Goal: Transaction & Acquisition: Purchase product/service

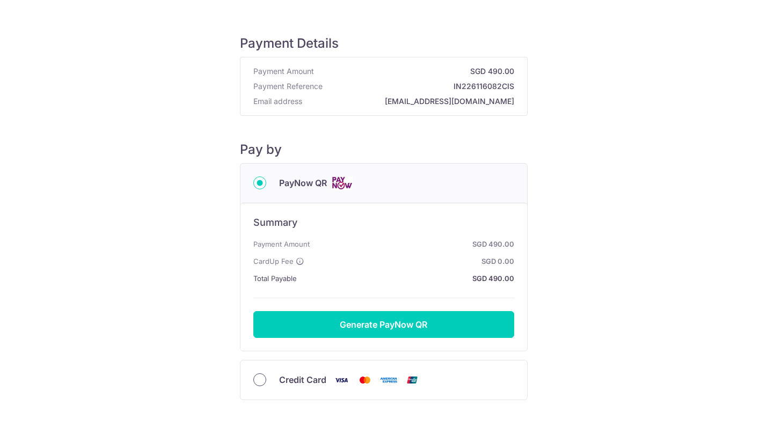
click at [261, 380] on input "Credit Card" at bounding box center [259, 380] width 13 height 13
radio input "true"
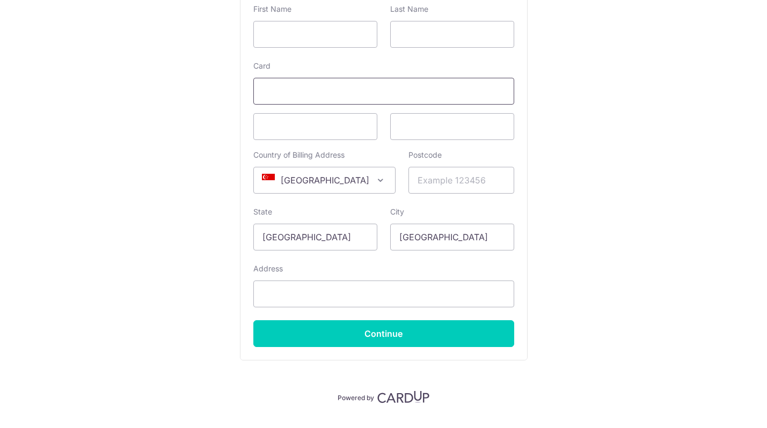
scroll to position [284, 0]
click at [281, 33] on input "text" at bounding box center [315, 33] width 124 height 27
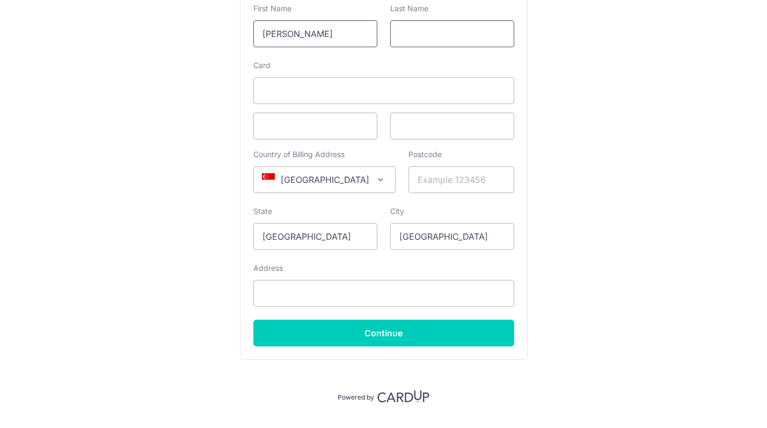
type input "[PERSON_NAME]"
click at [422, 27] on input "text" at bounding box center [452, 33] width 124 height 27
type input "[PERSON_NAME]"
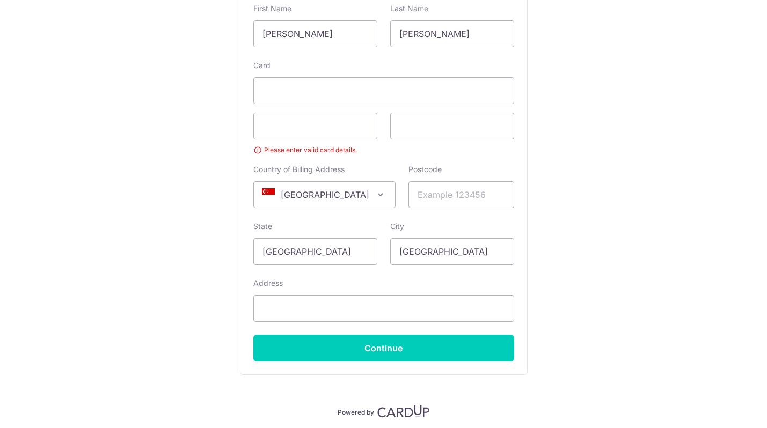
click at [336, 177] on div "Country of Billing Address Select Country Afghanistan Aland Islands Albania Alg…" at bounding box center [324, 186] width 155 height 44
click at [333, 116] on span at bounding box center [315, 126] width 124 height 27
click at [345, 82] on span at bounding box center [383, 90] width 261 height 27
click at [342, 110] on div "Card Please enter valid card details. Country of Billing Address Select Country…" at bounding box center [383, 211] width 261 height 302
click at [434, 133] on span at bounding box center [452, 126] width 124 height 27
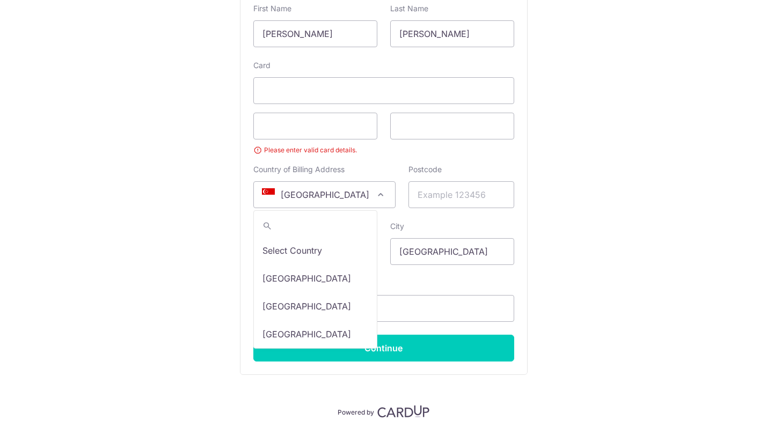
click at [327, 190] on span "[GEOGRAPHIC_DATA]" at bounding box center [324, 195] width 141 height 26
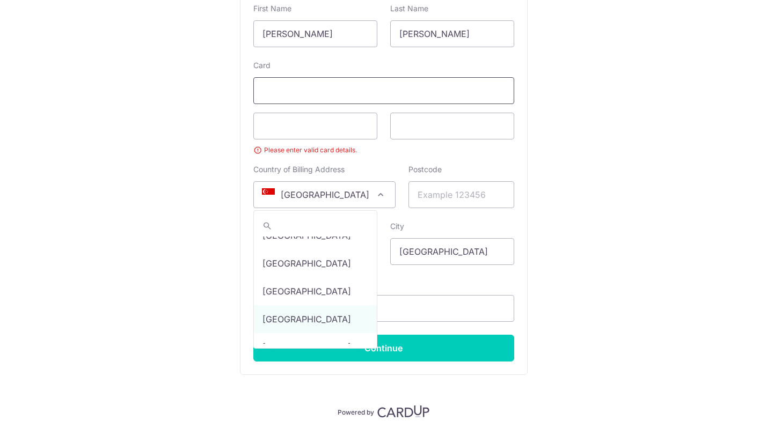
click at [325, 98] on span at bounding box center [383, 90] width 261 height 27
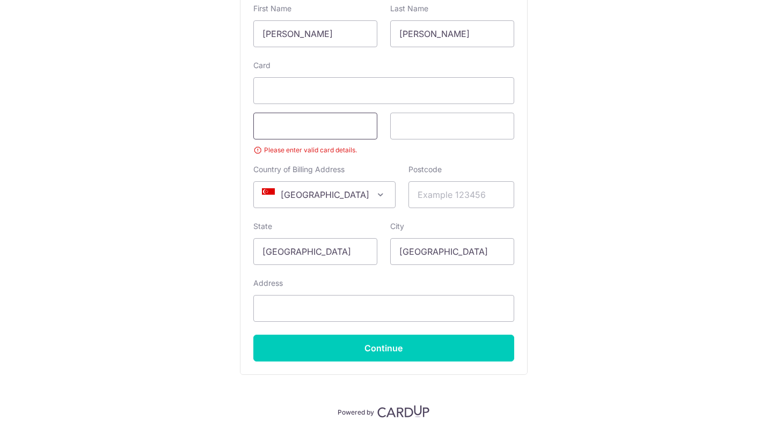
scroll to position [299, 0]
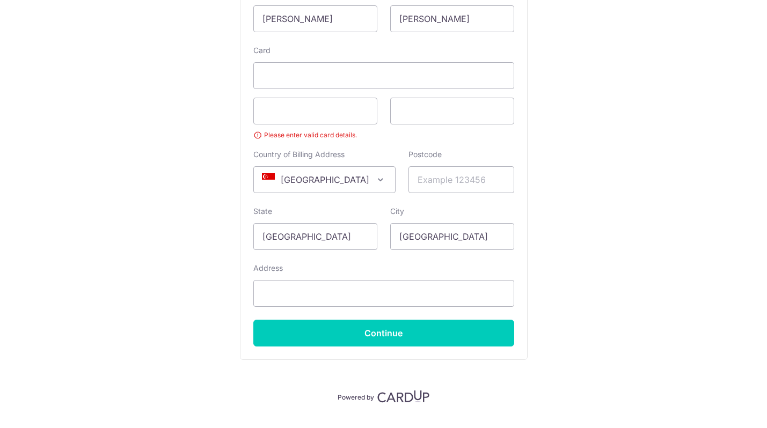
click at [322, 181] on span "[GEOGRAPHIC_DATA]" at bounding box center [324, 180] width 141 height 26
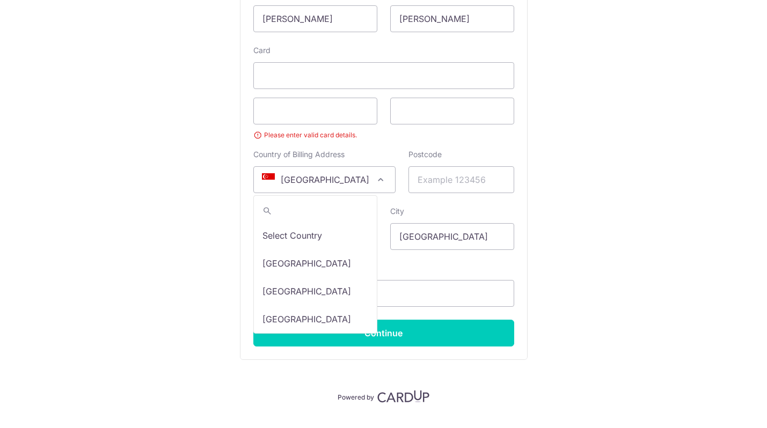
scroll to position [5718, 0]
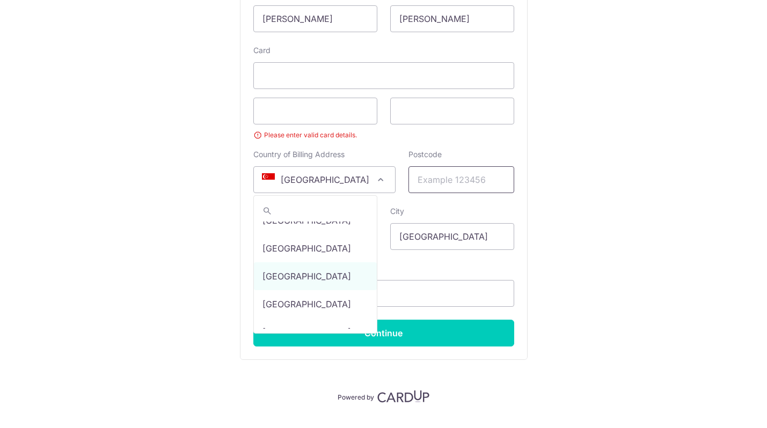
click at [409, 182] on input "Postcode" at bounding box center [462, 179] width 106 height 27
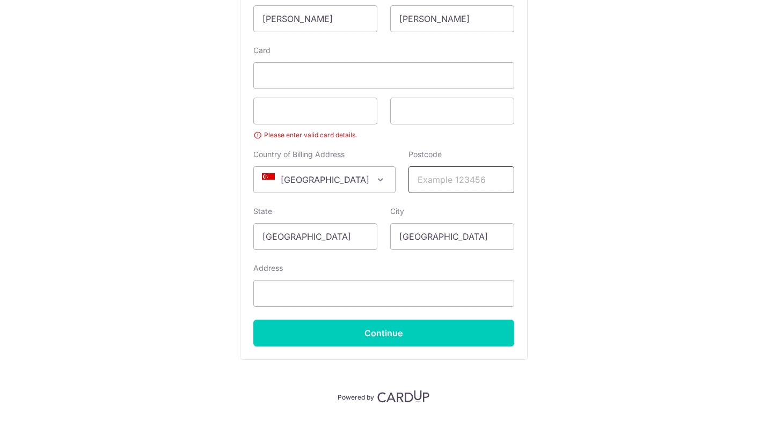
type input "648925"
type input "[STREET_ADDRESS] condo"
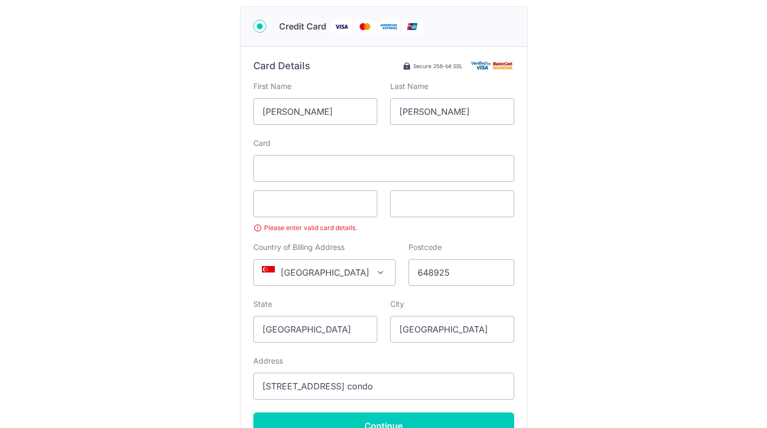
click at [299, 229] on small "Please enter valid card details." at bounding box center [383, 228] width 261 height 11
click at [307, 196] on span at bounding box center [315, 204] width 124 height 27
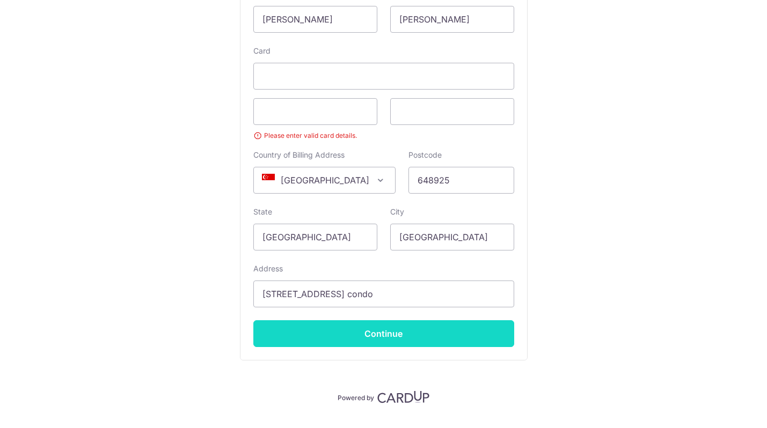
click at [395, 340] on input "Continue" at bounding box center [383, 334] width 261 height 27
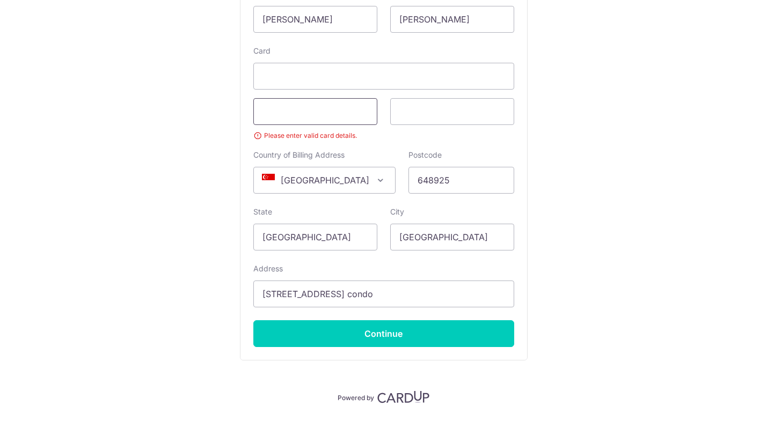
click at [293, 118] on span at bounding box center [315, 111] width 124 height 27
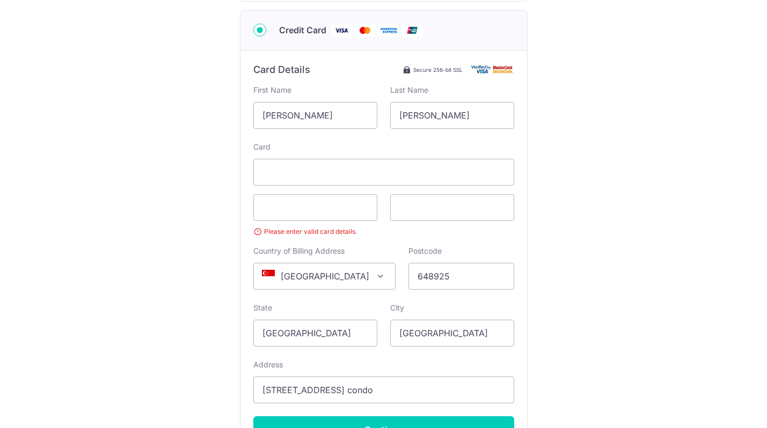
click at [260, 35] on input "Credit Card" at bounding box center [259, 30] width 13 height 13
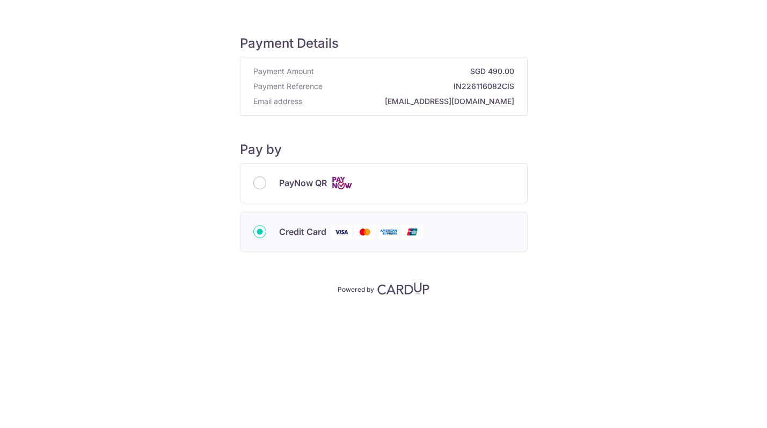
scroll to position [0, 0]
click at [258, 233] on input "Credit Card" at bounding box center [259, 232] width 13 height 13
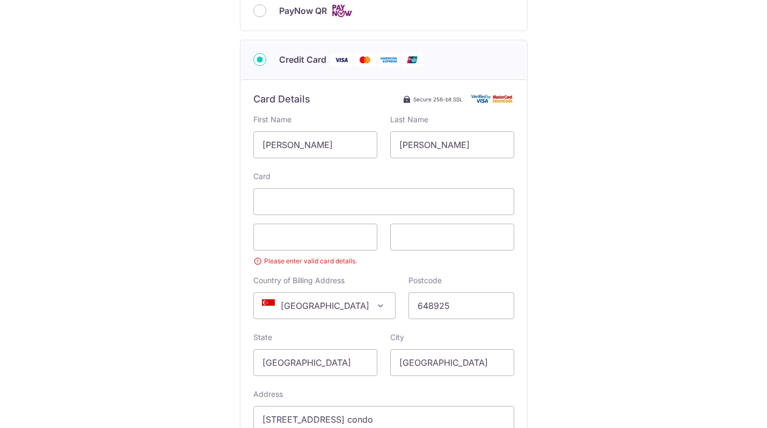
scroll to position [221, 0]
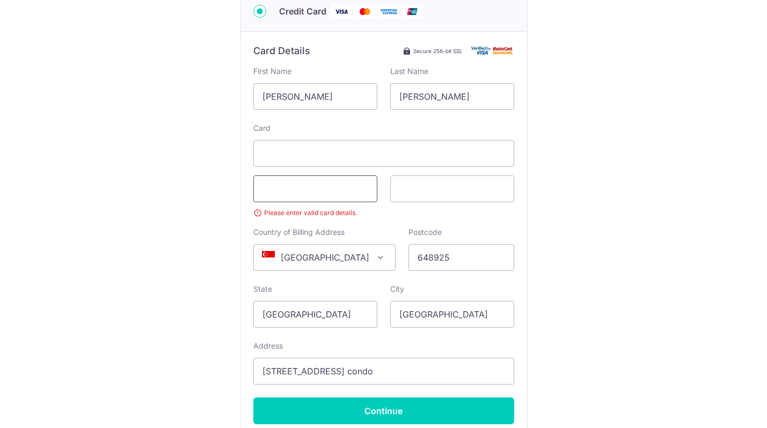
click at [300, 200] on span at bounding box center [315, 189] width 124 height 27
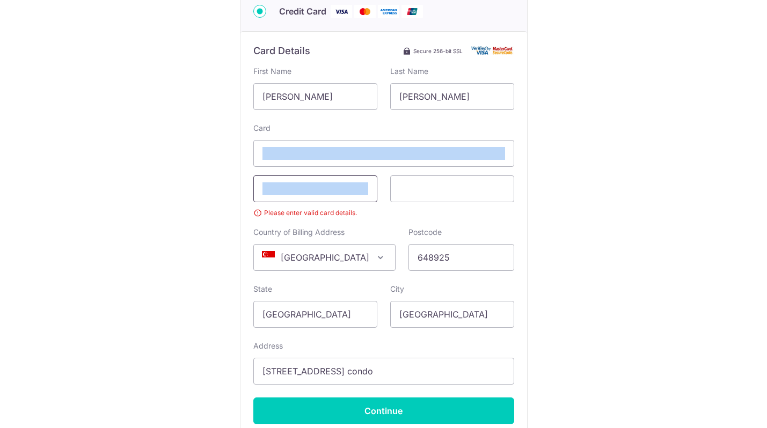
click at [300, 200] on span at bounding box center [315, 189] width 124 height 27
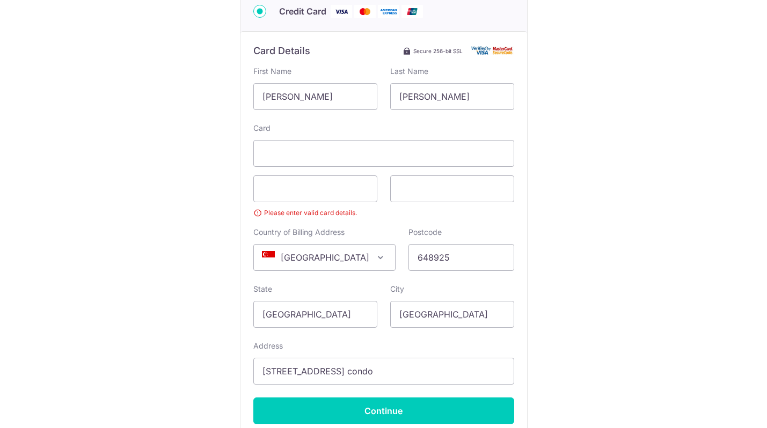
click at [347, 172] on div "Card Please enter valid card details. Country of Billing Address Select Country…" at bounding box center [383, 274] width 261 height 302
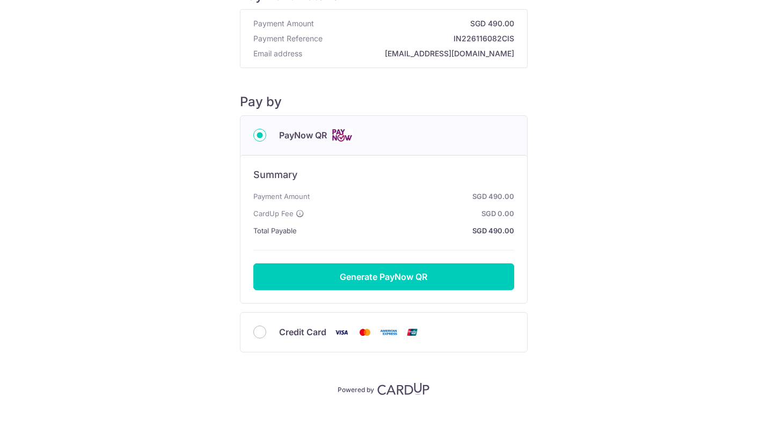
scroll to position [48, 0]
click at [262, 333] on input "Credit Card" at bounding box center [259, 331] width 13 height 13
radio input "true"
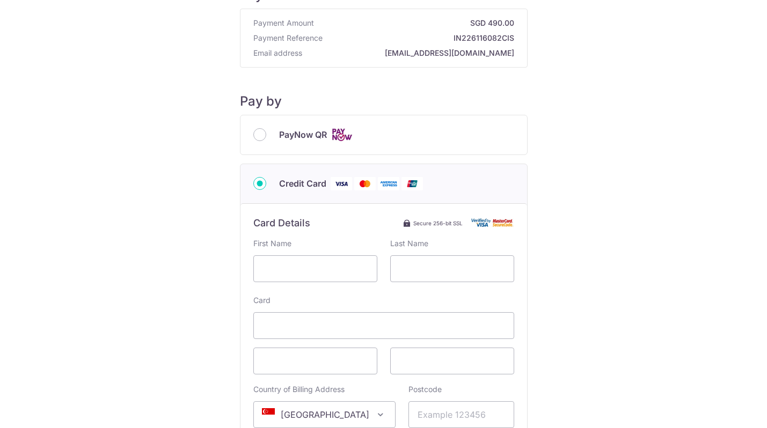
scroll to position [139, 0]
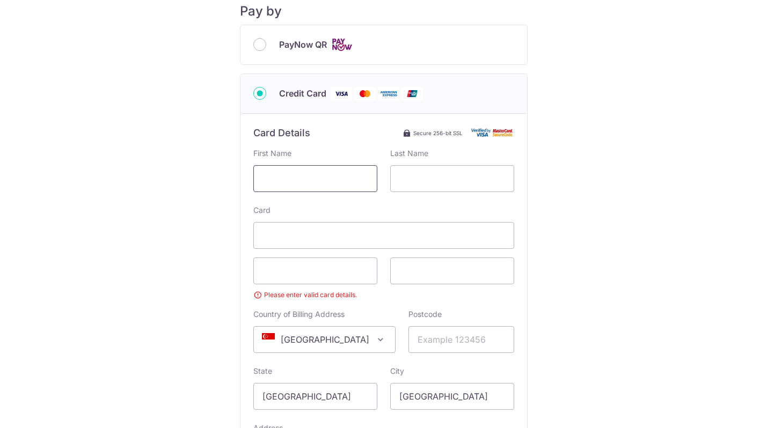
click at [311, 180] on input "text" at bounding box center [315, 178] width 124 height 27
type input "[PERSON_NAME]"
click at [448, 177] on input "text" at bounding box center [452, 178] width 124 height 27
type input "[PERSON_NAME]"
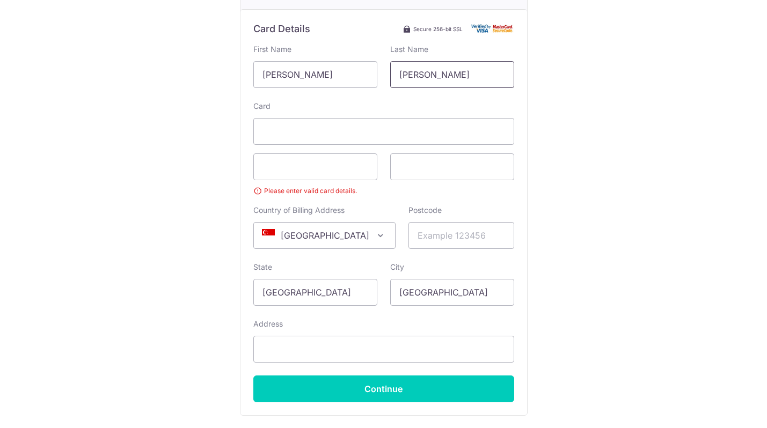
scroll to position [260, 0]
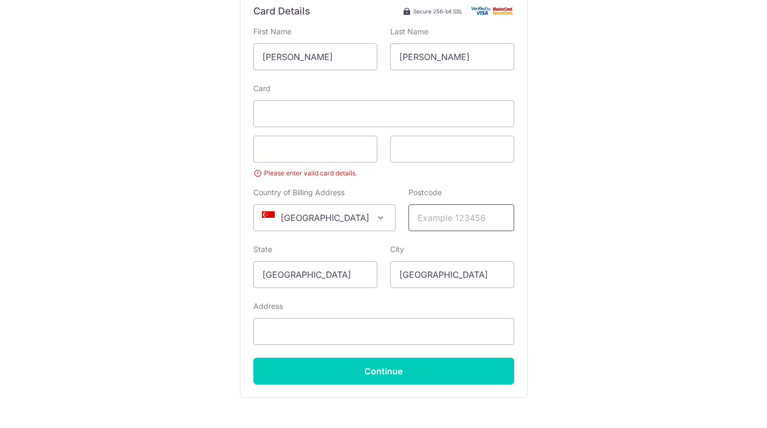
click at [440, 219] on input "Postcode" at bounding box center [462, 218] width 106 height 27
type input "648925"
type input "[STREET_ADDRESS] condo"
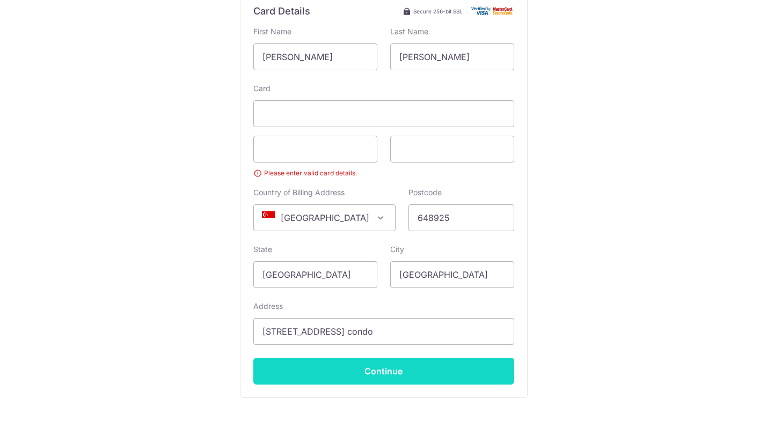
click at [388, 373] on input "Continue" at bounding box center [383, 371] width 261 height 27
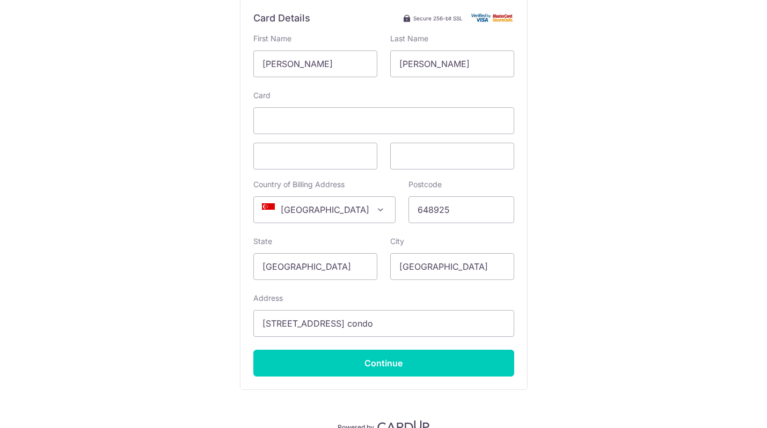
scroll to position [258, 0]
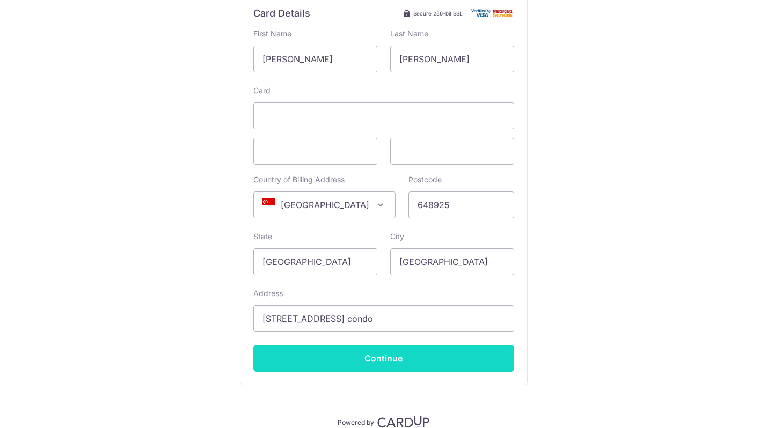
click at [344, 350] on input "Continue" at bounding box center [383, 358] width 261 height 27
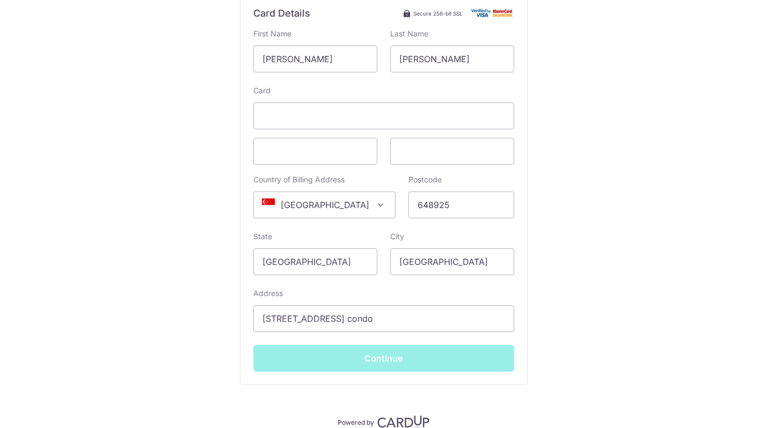
type input "**** 6315"
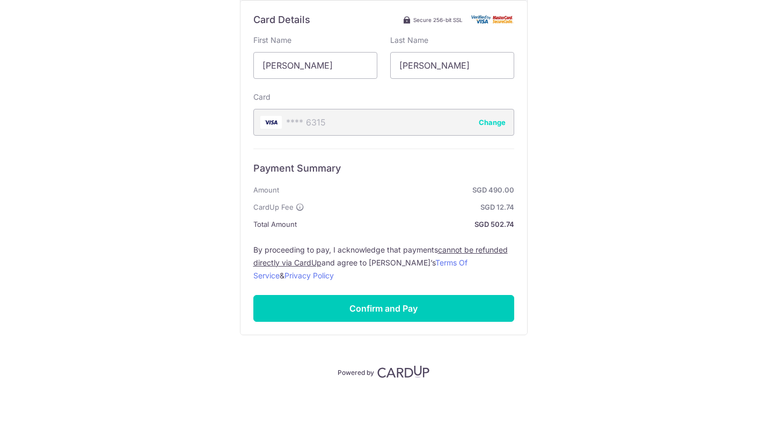
scroll to position [250, 0]
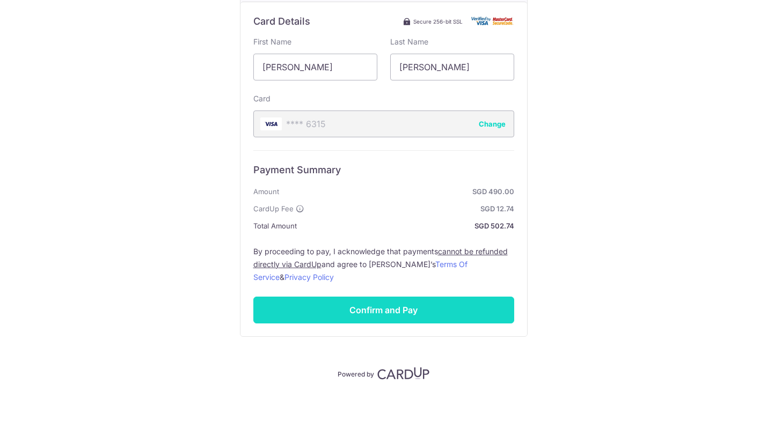
click at [366, 307] on input "Confirm and Pay" at bounding box center [383, 310] width 261 height 27
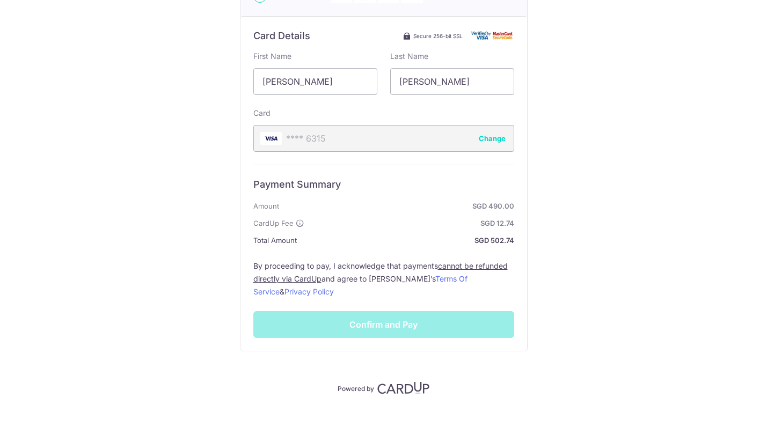
scroll to position [240, 0]
